Goal: Task Accomplishment & Management: Manage account settings

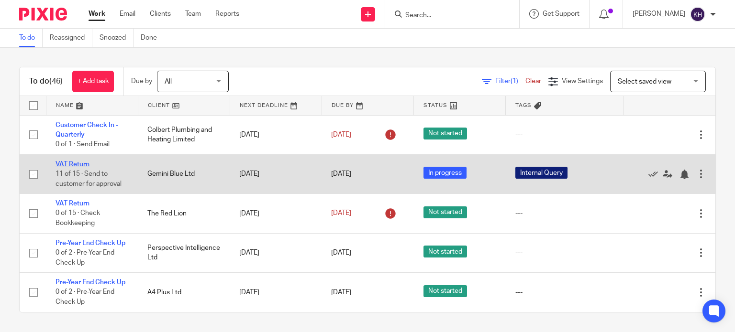
click at [77, 162] on link "VAT Return" at bounding box center [72, 164] width 34 height 7
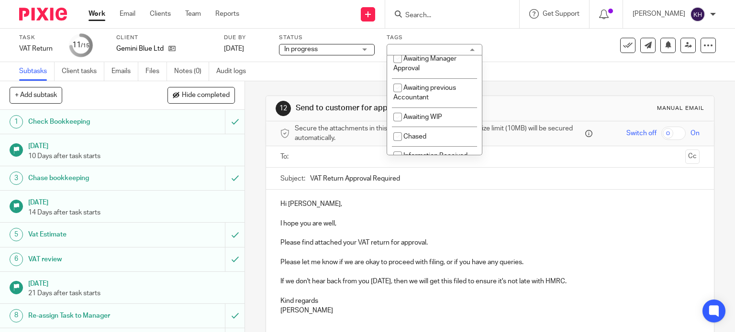
scroll to position [143, 0]
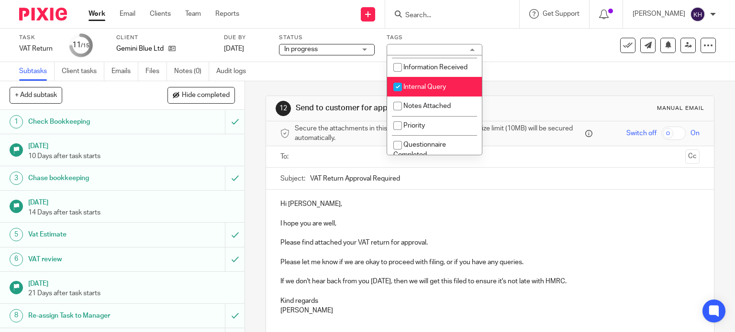
click at [429, 90] on span "Internal Query" at bounding box center [424, 87] width 43 height 7
checkbox input "false"
click at [328, 50] on span "In progress" at bounding box center [320, 49] width 72 height 10
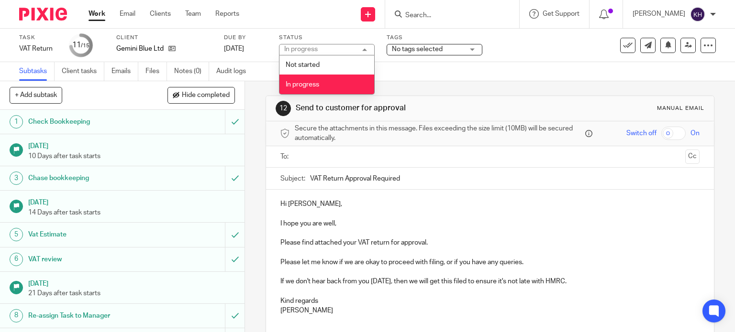
click at [508, 52] on div "Task VAT Return Save VAT Return 11 /15 Client Gemini Blue Ltd Due by 6 Sep 2025…" at bounding box center [309, 45] width 580 height 23
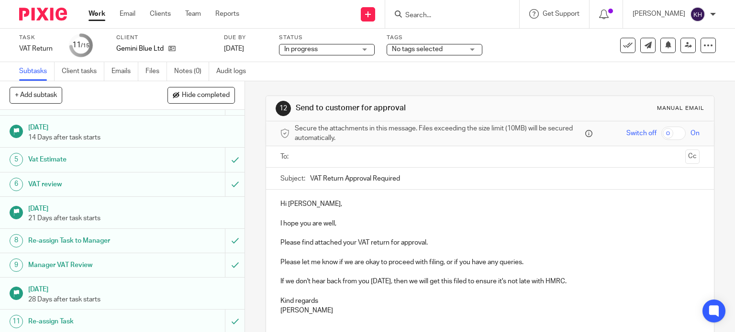
scroll to position [181, 0]
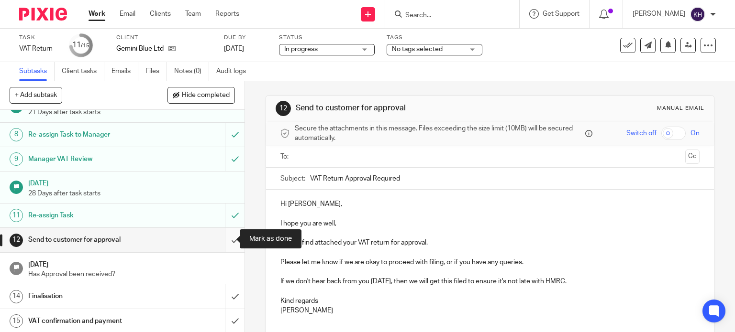
click at [222, 241] on input "submit" at bounding box center [122, 240] width 244 height 24
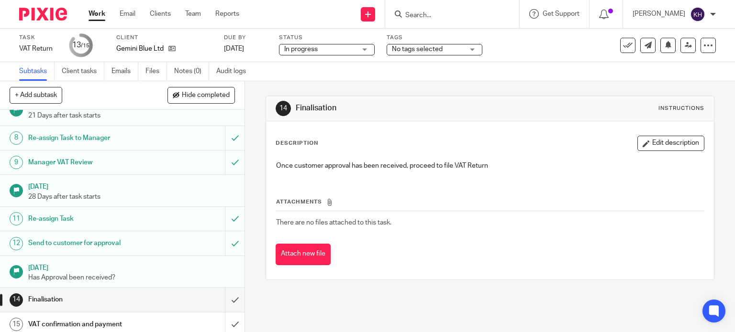
scroll to position [181, 0]
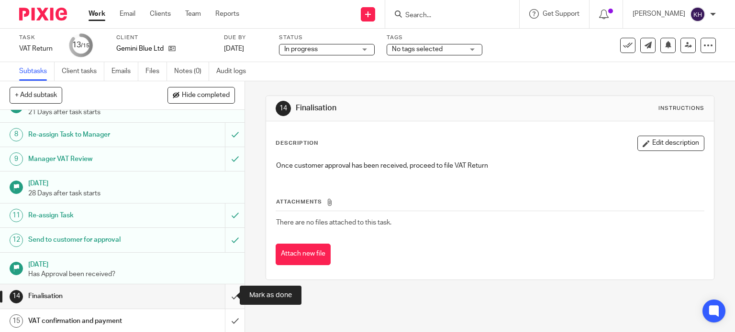
click at [225, 298] on input "submit" at bounding box center [122, 297] width 244 height 24
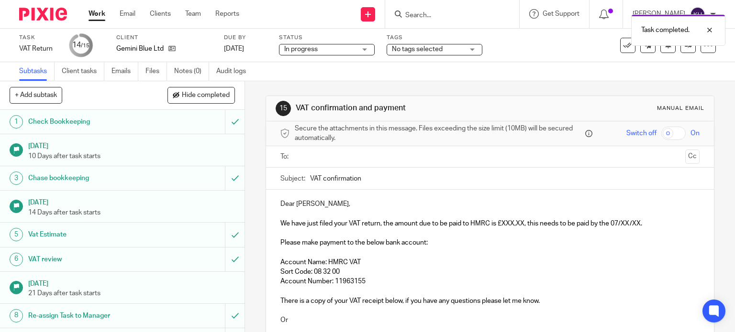
click at [352, 159] on input "text" at bounding box center [489, 157] width 383 height 11
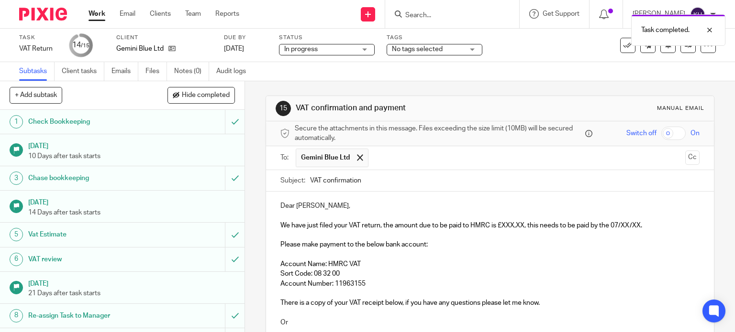
click at [451, 202] on p "Dear David," at bounding box center [489, 206] width 419 height 10
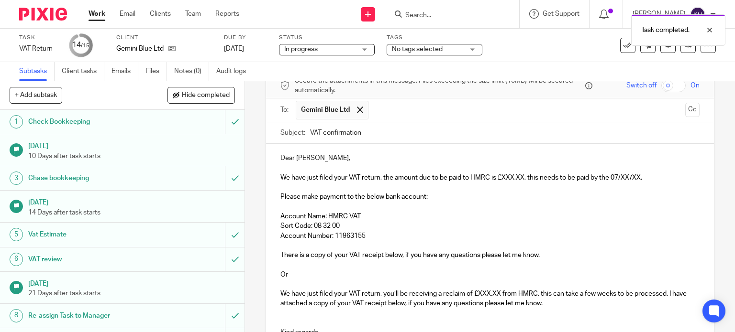
click at [481, 181] on p "We have just filed your VAT return, the amount due to be paid to HMRC is £XXX,X…" at bounding box center [489, 178] width 419 height 10
click at [344, 183] on p at bounding box center [489, 188] width 419 height 10
click at [440, 178] on span "We have just filed your VAT return, the amount due to be paid to HMRC is £XXX,X…" at bounding box center [461, 178] width 362 height 7
click at [482, 179] on span "We have just filed your VAT return, the amount due to be paid to HMRC is £XXX,X…" at bounding box center [461, 178] width 362 height 7
click at [499, 177] on span "We have just filed your VAT return, the amount due to be paid to HMRC is £XXX,X…" at bounding box center [461, 178] width 362 height 7
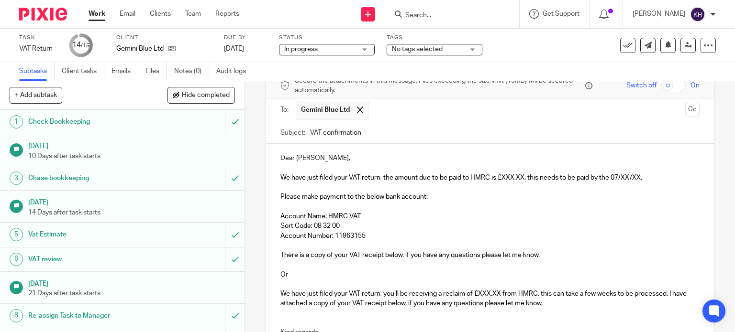
drag, startPoint x: 281, startPoint y: 269, endPoint x: 562, endPoint y: 292, distance: 282.6
click at [562, 292] on div "Dear David, We have just filed your VAT return, the amount due to be paid to HM…" at bounding box center [490, 249] width 448 height 210
drag, startPoint x: 562, startPoint y: 308, endPoint x: 428, endPoint y: 305, distance: 134.9
click at [429, 309] on p at bounding box center [489, 314] width 419 height 10
click at [391, 276] on p "Or" at bounding box center [489, 275] width 419 height 10
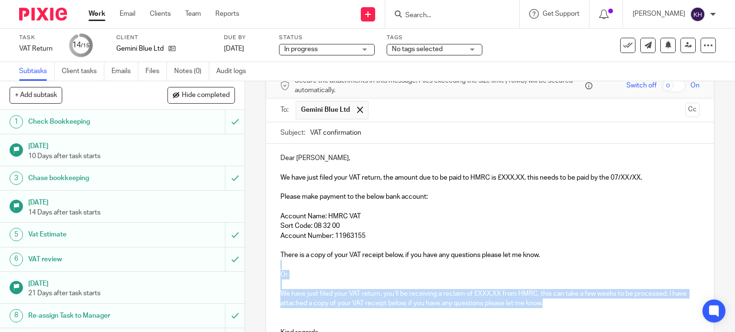
drag, startPoint x: 275, startPoint y: 264, endPoint x: 580, endPoint y: 301, distance: 307.5
click at [580, 301] on div "Dear David, We have just filed your VAT return, the amount due to be paid to HM…" at bounding box center [490, 249] width 448 height 210
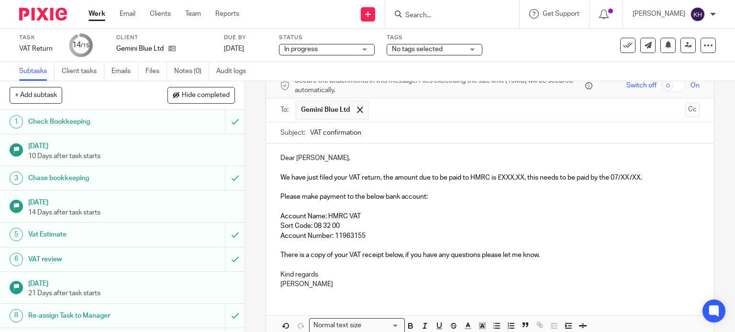
scroll to position [96, 0]
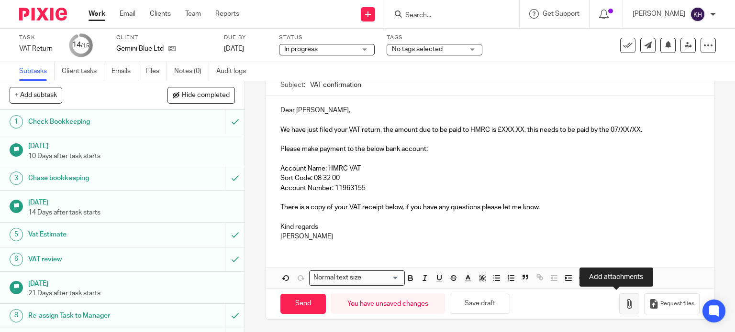
click at [624, 304] on icon "button" at bounding box center [629, 304] width 10 height 10
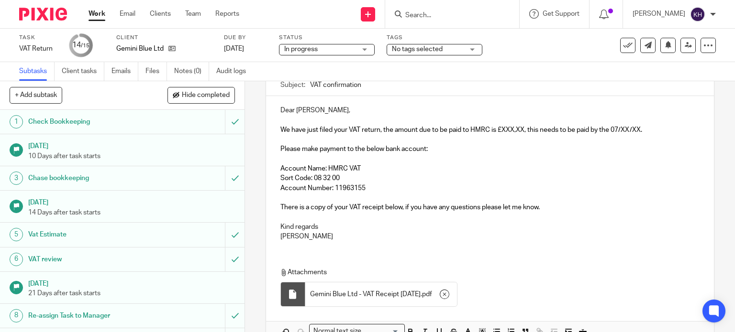
click at [507, 130] on span "We have just filed your VAT return, the amount due to be paid to HMRC is £XXX,X…" at bounding box center [461, 130] width 362 height 7
drag, startPoint x: 499, startPoint y: 128, endPoint x: 520, endPoint y: 129, distance: 21.0
click at [520, 129] on span "We have just filed your VAT return, the amount due to be paid to HMRC is £XXX,X…" at bounding box center [461, 130] width 362 height 7
click at [624, 130] on span "We have just filed your VAT return, the amount due to be paid to HMRC is £2,720…" at bounding box center [462, 130] width 364 height 7
click at [484, 198] on p at bounding box center [489, 198] width 419 height 10
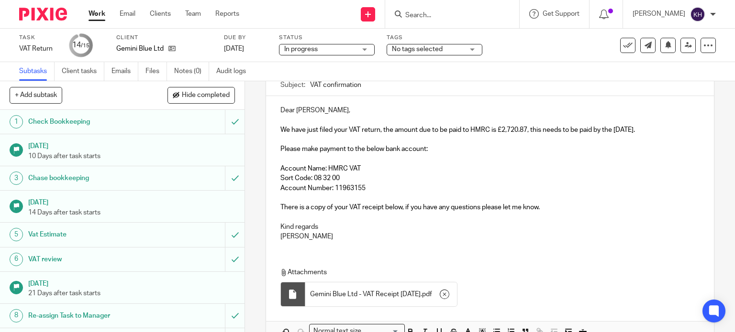
scroll to position [143, 0]
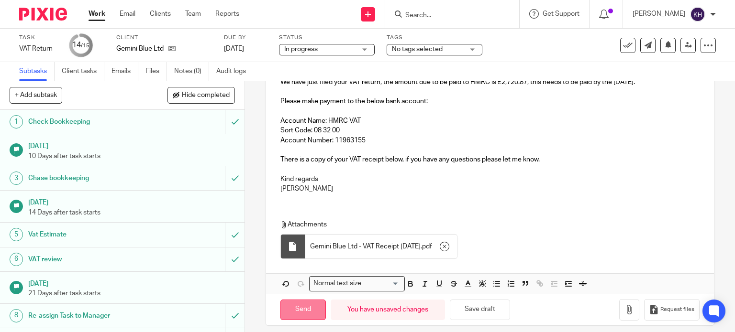
click at [298, 309] on input "Send" at bounding box center [302, 310] width 45 height 21
type input "Sent"
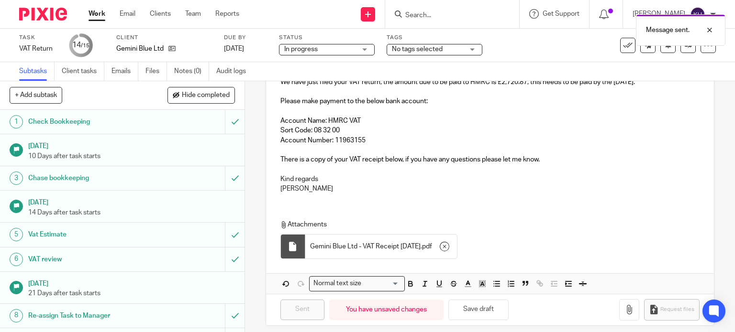
scroll to position [181, 0]
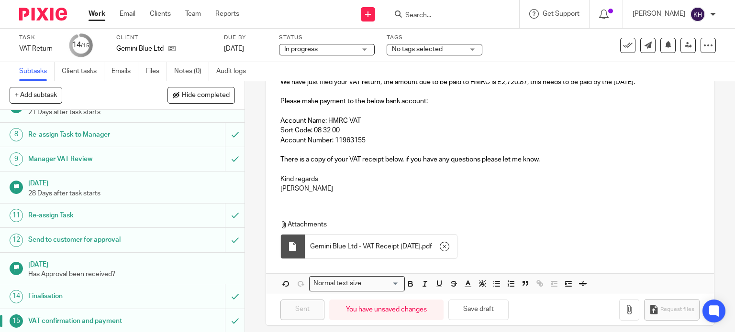
click at [535, 121] on p "Account Name: HMRC VAT" at bounding box center [489, 121] width 419 height 10
click at [623, 47] on icon at bounding box center [628, 46] width 10 height 10
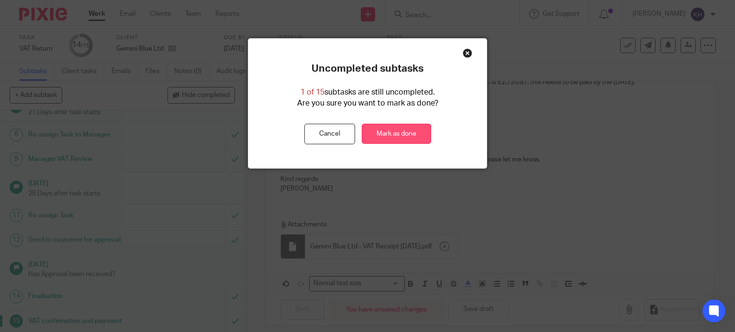
click at [409, 132] on link "Mark as done" at bounding box center [396, 134] width 69 height 21
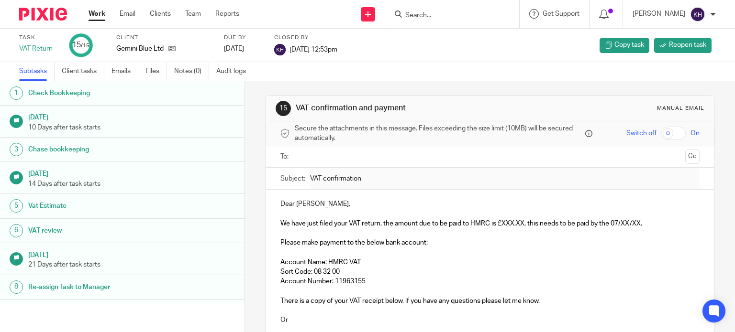
click at [103, 3] on div "Work Email Clients Team Reports Work Email Clients Team Reports Settings" at bounding box center [166, 14] width 175 height 28
click at [98, 12] on link "Work" at bounding box center [96, 14] width 17 height 10
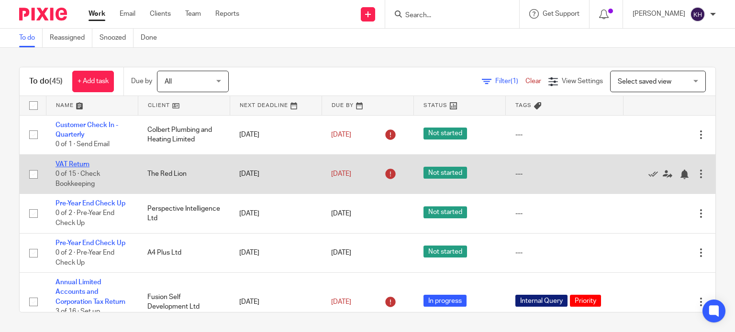
click at [75, 164] on link "VAT Return" at bounding box center [72, 164] width 34 height 7
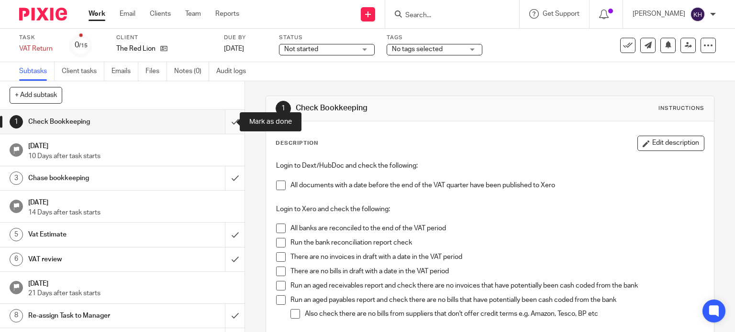
click at [222, 120] on input "submit" at bounding box center [122, 122] width 244 height 24
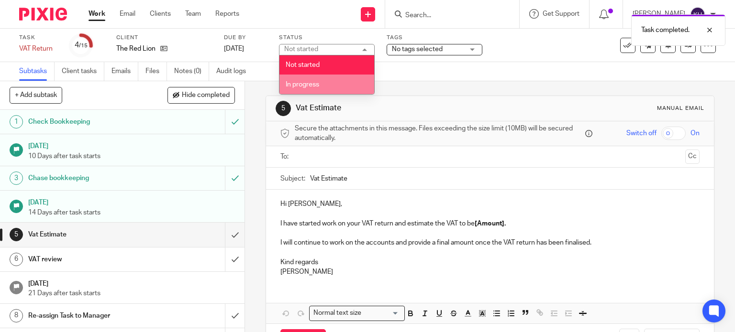
click at [325, 90] on li "In progress" at bounding box center [326, 85] width 95 height 20
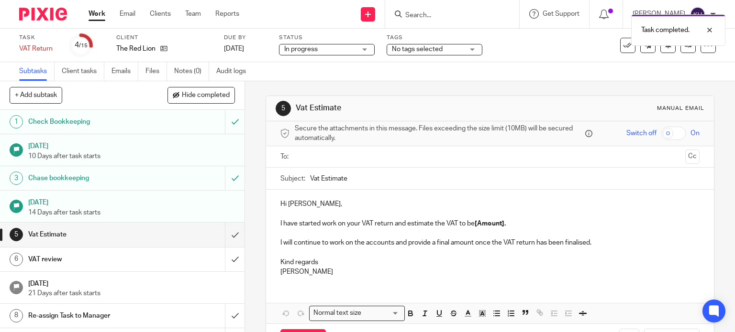
click at [434, 48] on span "No tags selected" at bounding box center [417, 49] width 51 height 7
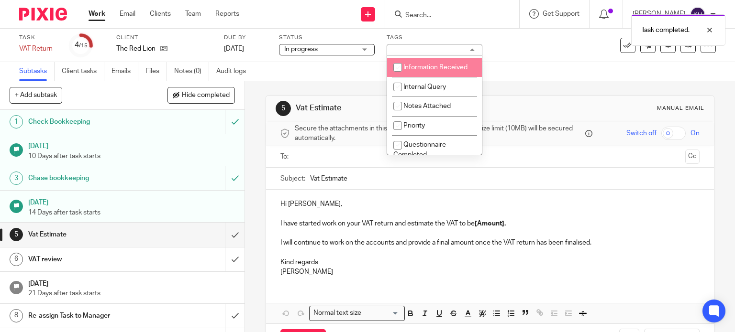
scroll to position [96, 0]
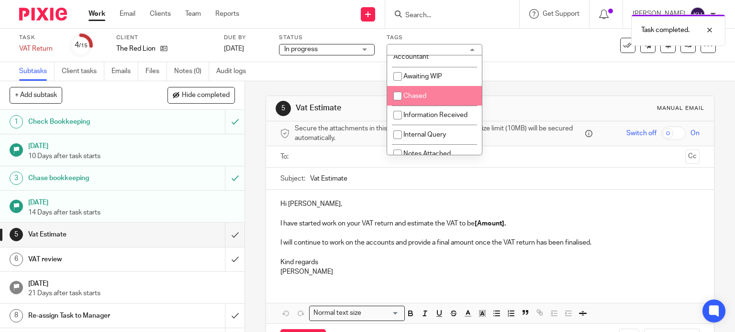
click at [440, 96] on li "Chased" at bounding box center [434, 96] width 95 height 20
checkbox input "true"
click at [605, 51] on div "See template in use Advanced task editor Copy task Change schedule Delete" at bounding box center [657, 45] width 116 height 15
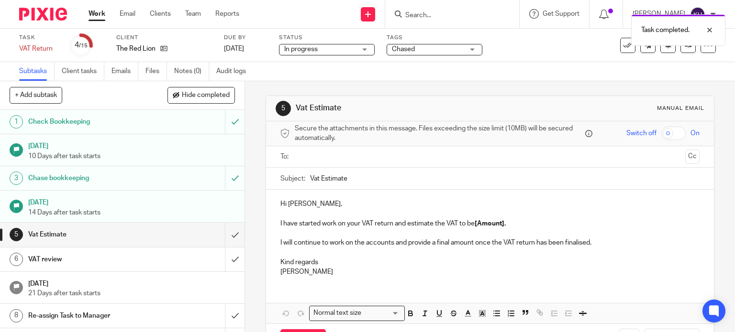
click at [96, 14] on link "Work" at bounding box center [96, 14] width 17 height 10
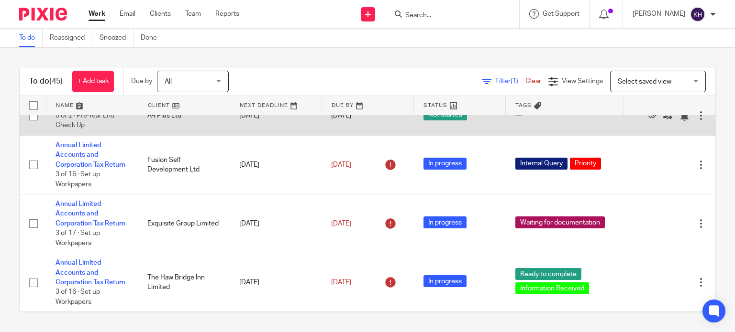
scroll to position [143, 0]
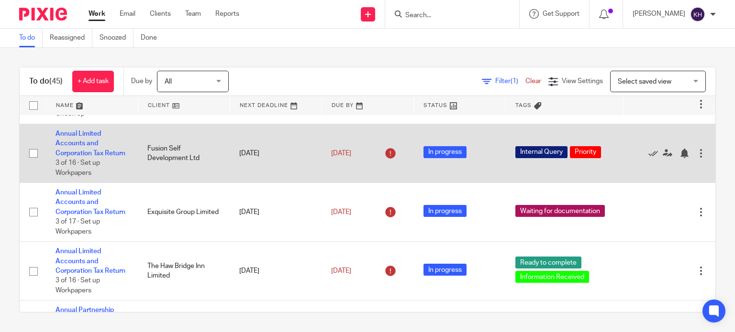
click at [101, 163] on td "Annual Limited Accounts and Corporation Tax Return 3 of 16 · Set up Workpapers" at bounding box center [92, 153] width 92 height 59
click at [82, 157] on link "Annual Limited Accounts and Corporation Tax Return" at bounding box center [90, 144] width 70 height 26
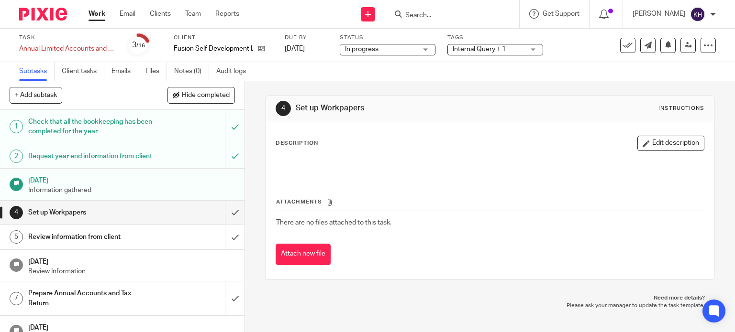
click at [479, 53] on span "Internal Query + 1" at bounding box center [488, 49] width 72 height 10
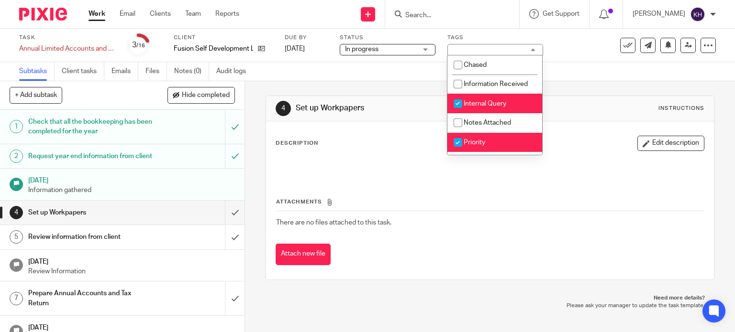
scroll to position [143, 0]
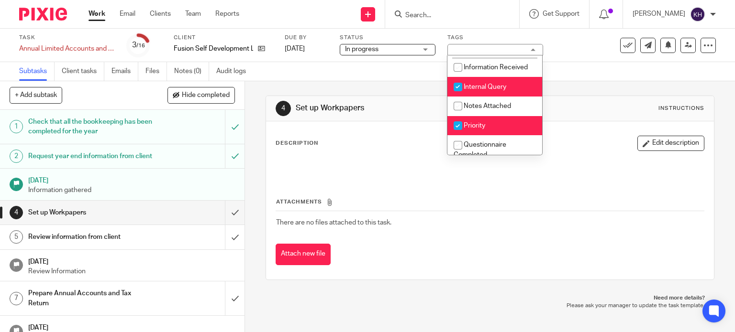
click at [492, 131] on li "Priority" at bounding box center [494, 126] width 95 height 20
checkbox input "false"
click at [609, 87] on div "4 Set up Workpapers Instructions Description Edit description Attachments There…" at bounding box center [489, 187] width 449 height 213
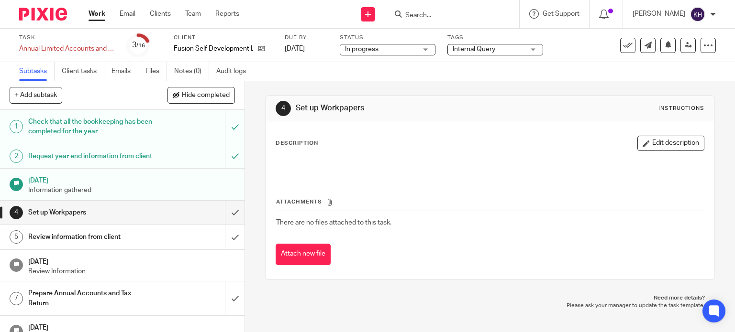
click at [95, 22] on div "Work Email Clients Team Reports Work Email Clients Team Reports Settings" at bounding box center [166, 14] width 175 height 28
click at [98, 16] on link "Work" at bounding box center [96, 14] width 17 height 10
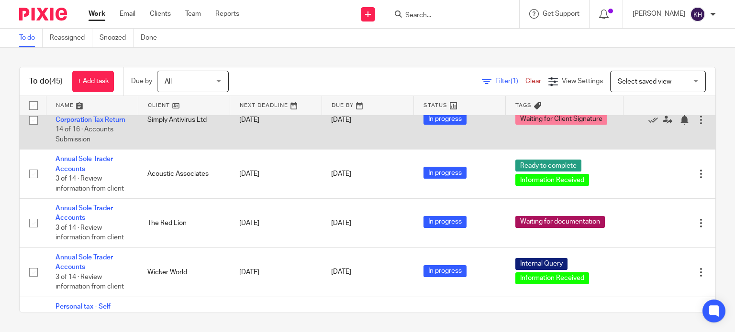
scroll to position [478, 0]
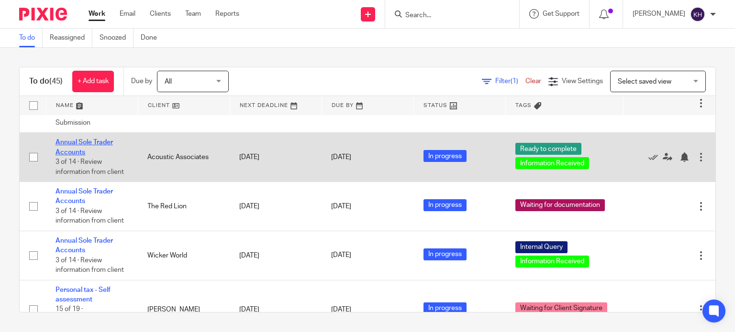
click at [64, 155] on link "Annual Sole Trader Accounts" at bounding box center [83, 147] width 57 height 16
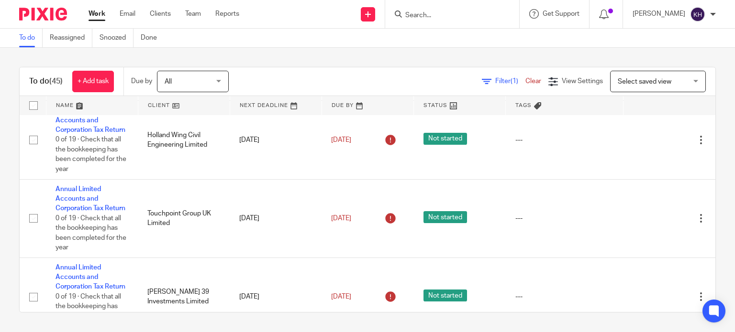
scroll to position [1674, 0]
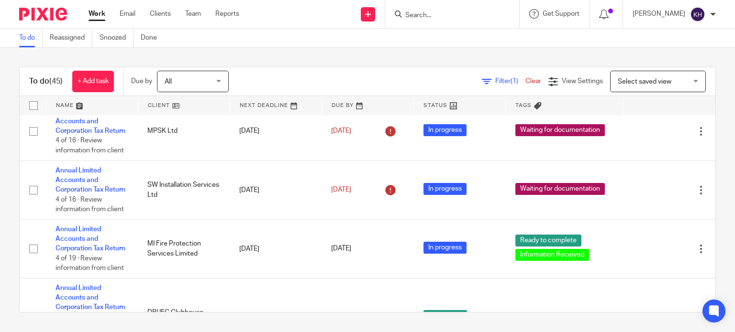
click at [457, 22] on div at bounding box center [452, 14] width 134 height 28
click at [458, 15] on input "Search" at bounding box center [447, 15] width 86 height 9
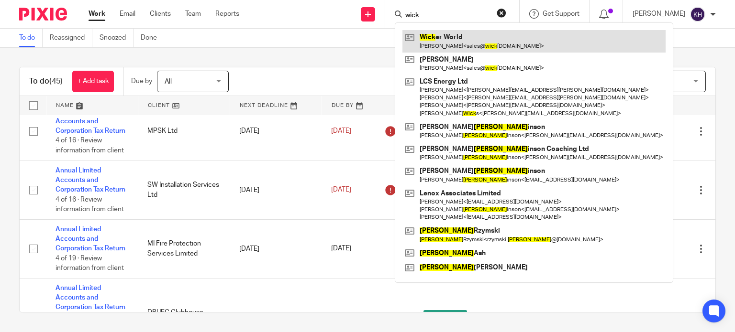
type input "wick"
click at [462, 38] on link at bounding box center [533, 41] width 263 height 22
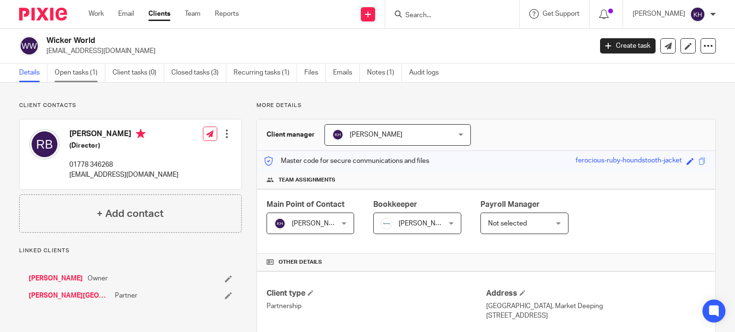
click at [85, 76] on link "Open tasks (1)" at bounding box center [80, 73] width 51 height 19
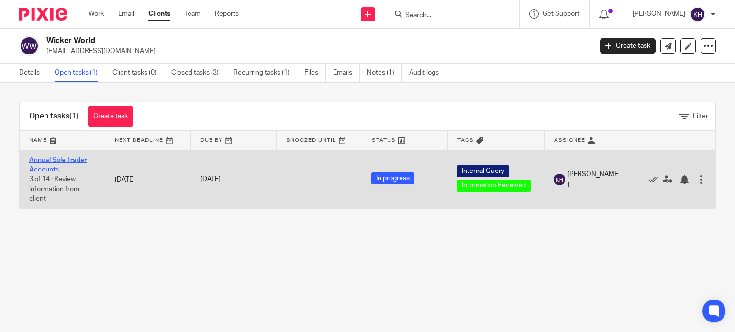
click at [46, 159] on link "Annual Sole Trader Accounts" at bounding box center [57, 165] width 57 height 16
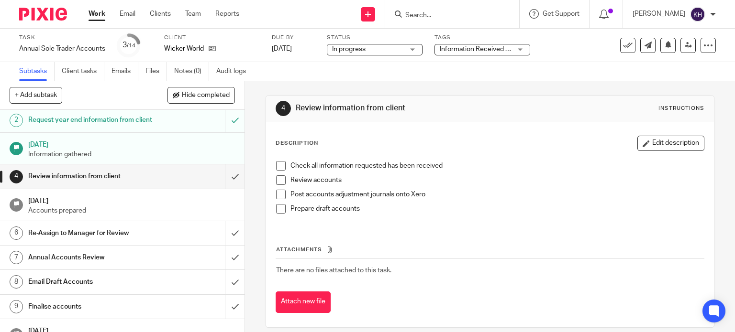
scroll to position [48, 0]
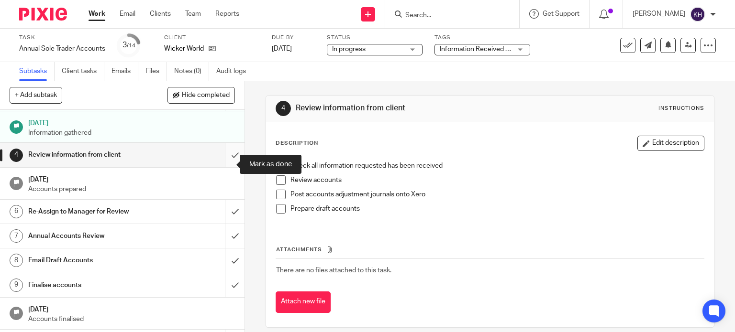
click at [226, 162] on input "submit" at bounding box center [122, 155] width 244 height 24
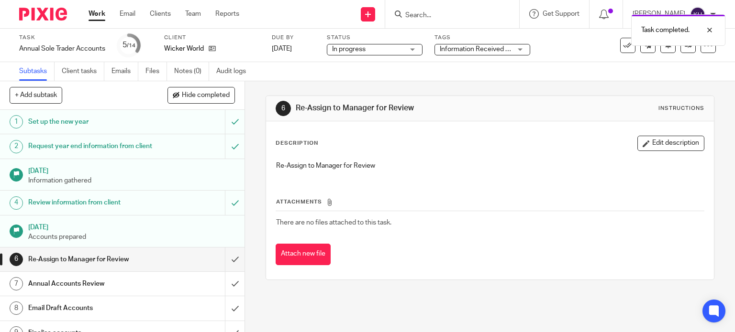
click at [495, 46] on span "Information Received + 1" at bounding box center [477, 49] width 75 height 7
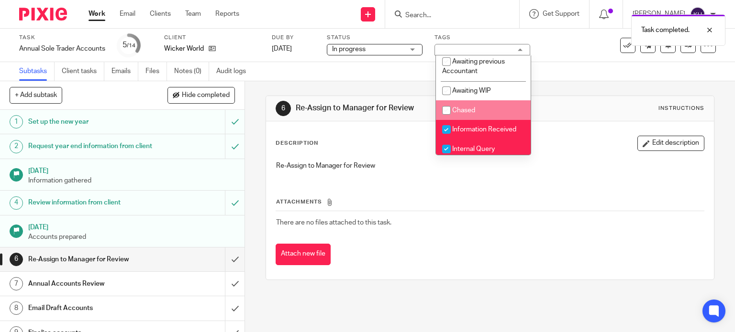
scroll to position [96, 0]
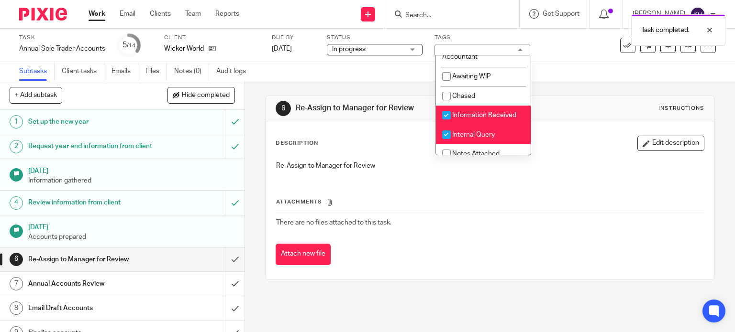
click at [489, 119] on span "Information Received" at bounding box center [484, 115] width 64 height 7
checkbox input "false"
click at [486, 137] on span "Internal Query" at bounding box center [473, 135] width 43 height 7
checkbox input "false"
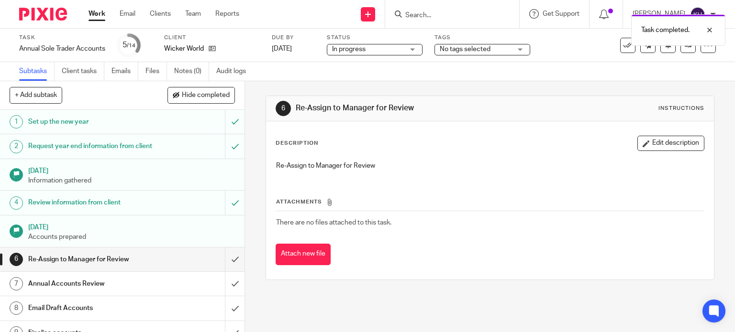
click at [374, 47] on span "In progress" at bounding box center [368, 49] width 72 height 10
click at [506, 48] on span "No tags selected" at bounding box center [476, 49] width 72 height 10
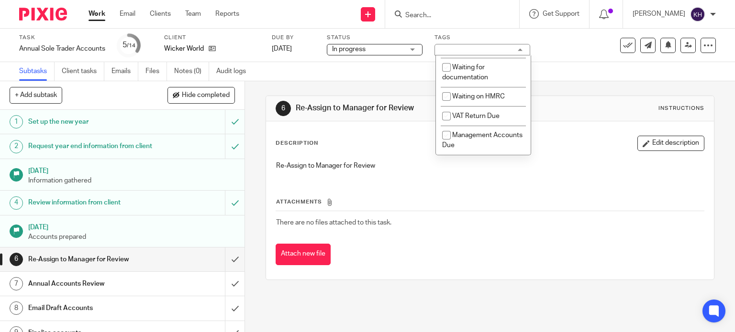
scroll to position [441, 0]
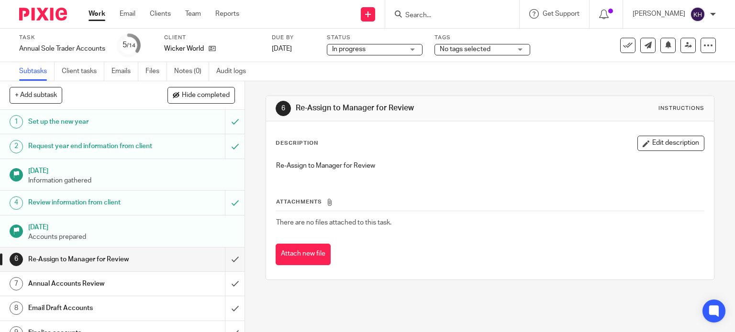
click at [574, 49] on div "Task Annual Sole Trader Accounts Save Annual Sole Trader Accounts 5 /14 Client …" at bounding box center [309, 45] width 580 height 23
click at [489, 51] on span "No tags selected" at bounding box center [465, 49] width 51 height 7
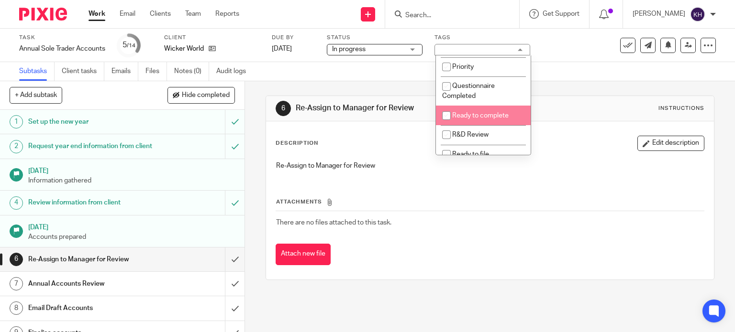
scroll to position [250, 0]
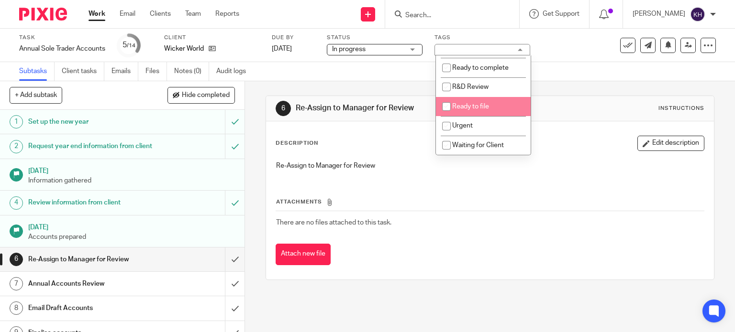
click at [561, 68] on div "Subtasks Client tasks Emails Files Notes (0) Audit logs" at bounding box center [367, 71] width 735 height 19
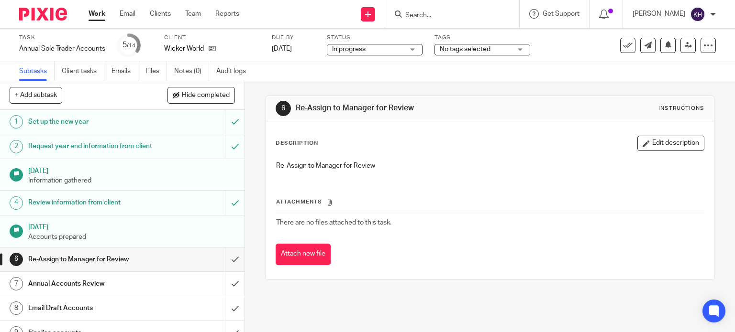
click at [98, 16] on link "Work" at bounding box center [96, 14] width 17 height 10
